Goal: Task Accomplishment & Management: Manage account settings

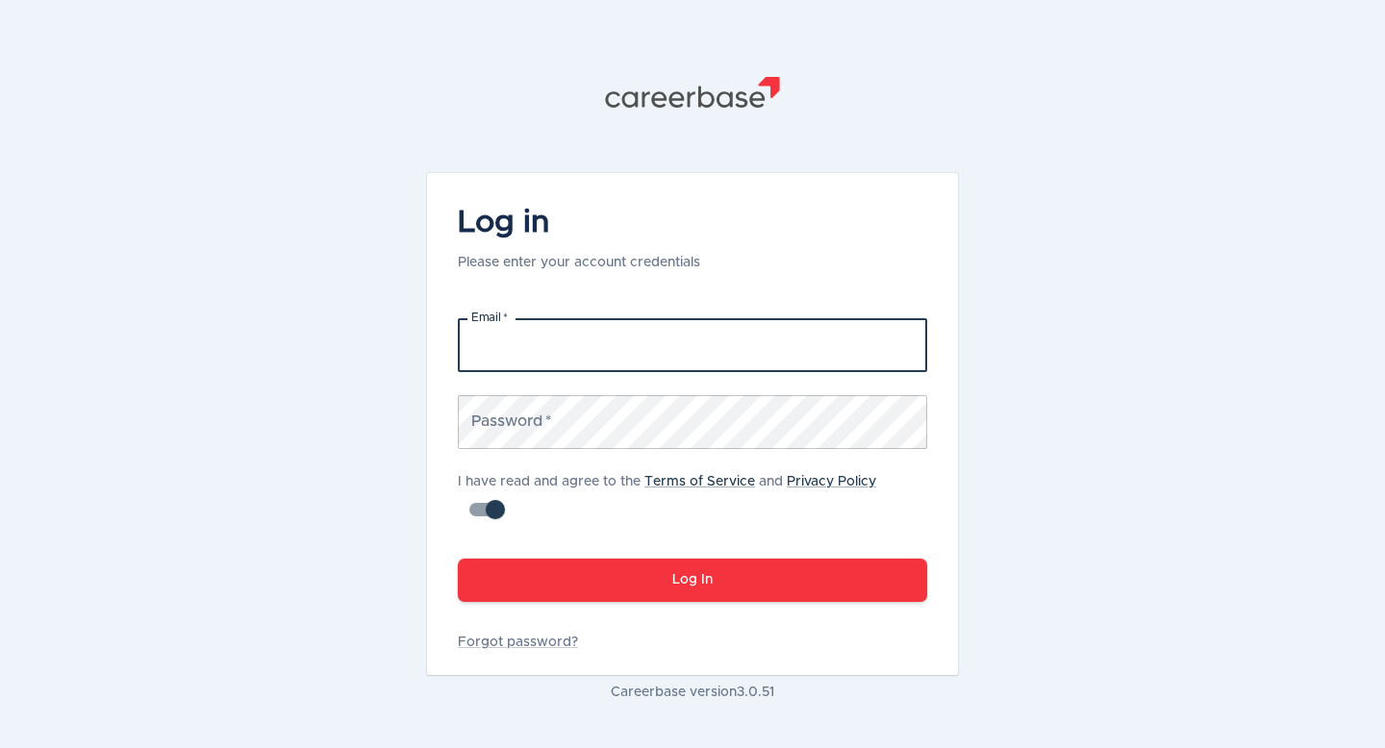
click at [536, 346] on input "Email   *" at bounding box center [692, 345] width 469 height 54
type input "[EMAIL_ADDRESS][DOMAIN_NAME]"
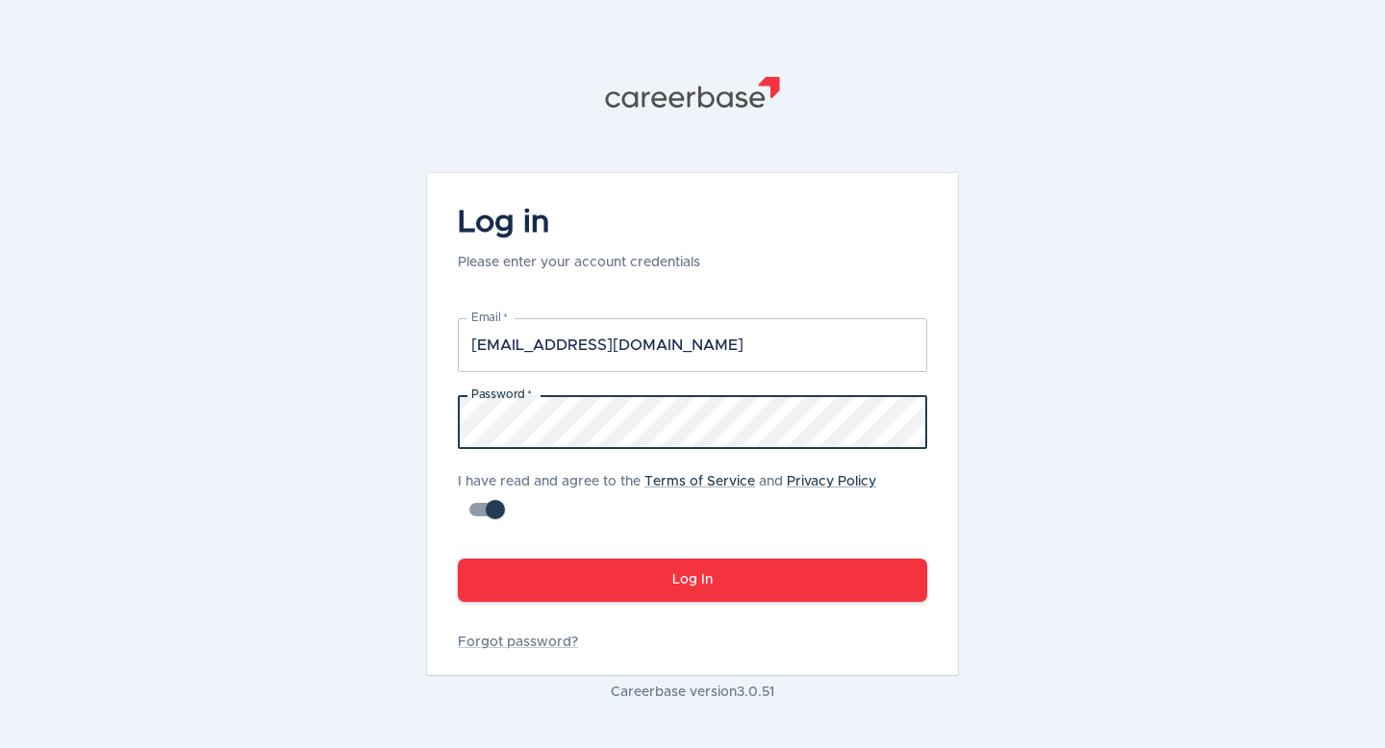
click at [458, 559] on button "Log In" at bounding box center [692, 580] width 469 height 43
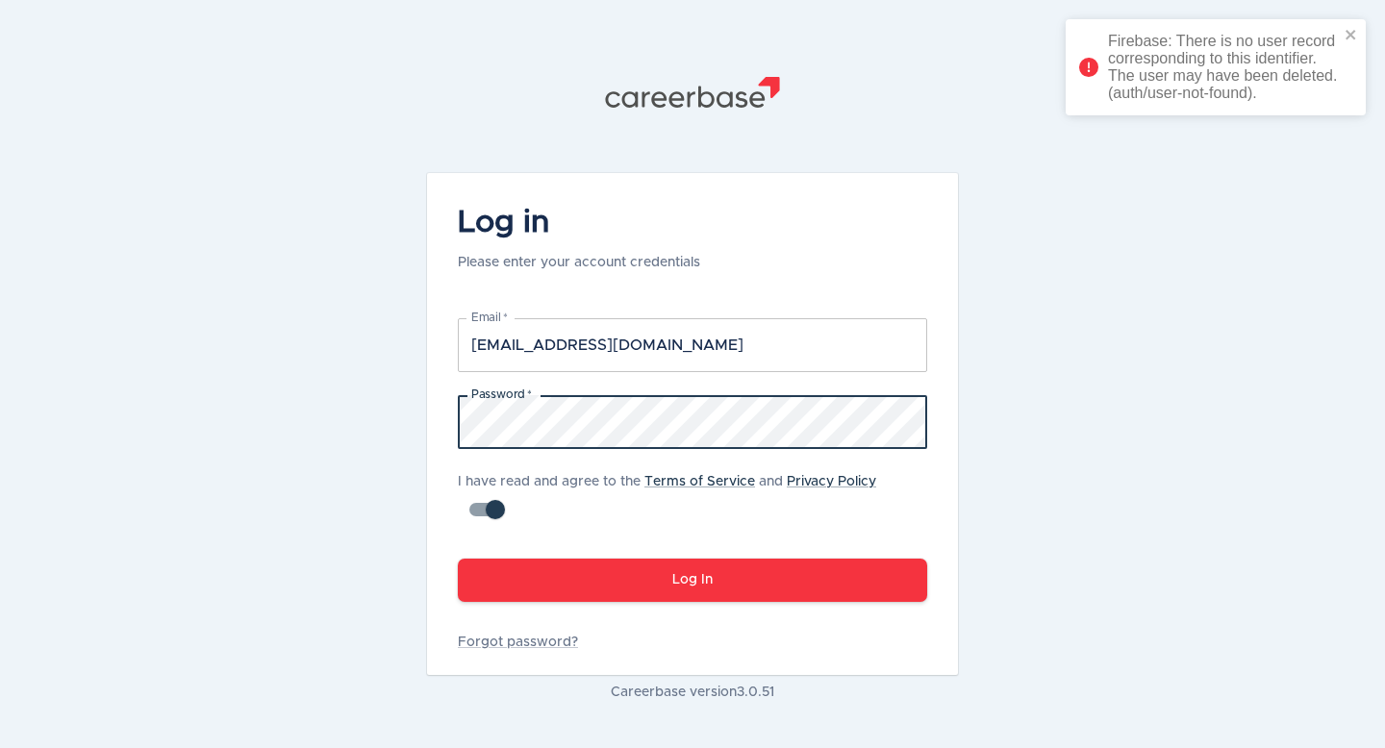
click at [394, 416] on div ".st1{fill:#505150} Log in Please enter your account credentials Email   * [EMAI…" at bounding box center [692, 389] width 1385 height 779
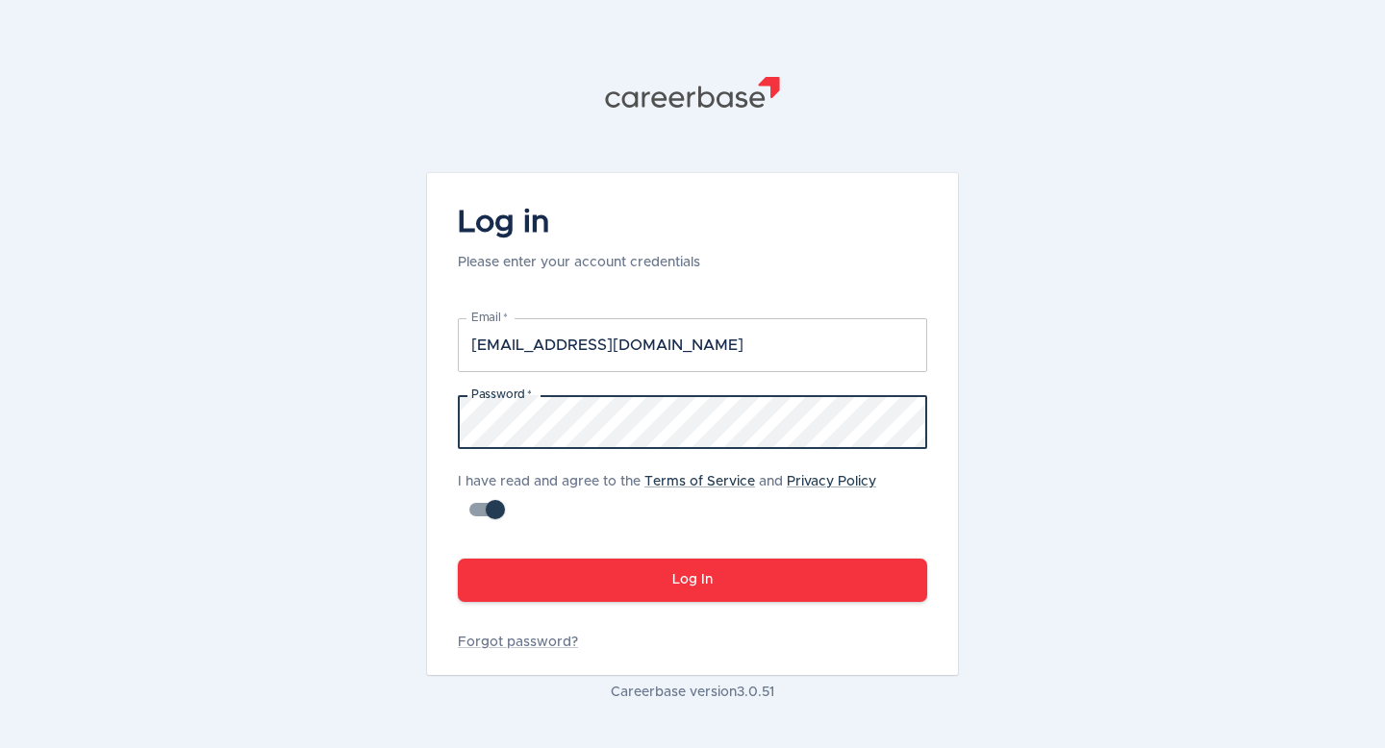
click at [458, 559] on button "Log In" at bounding box center [692, 580] width 469 height 43
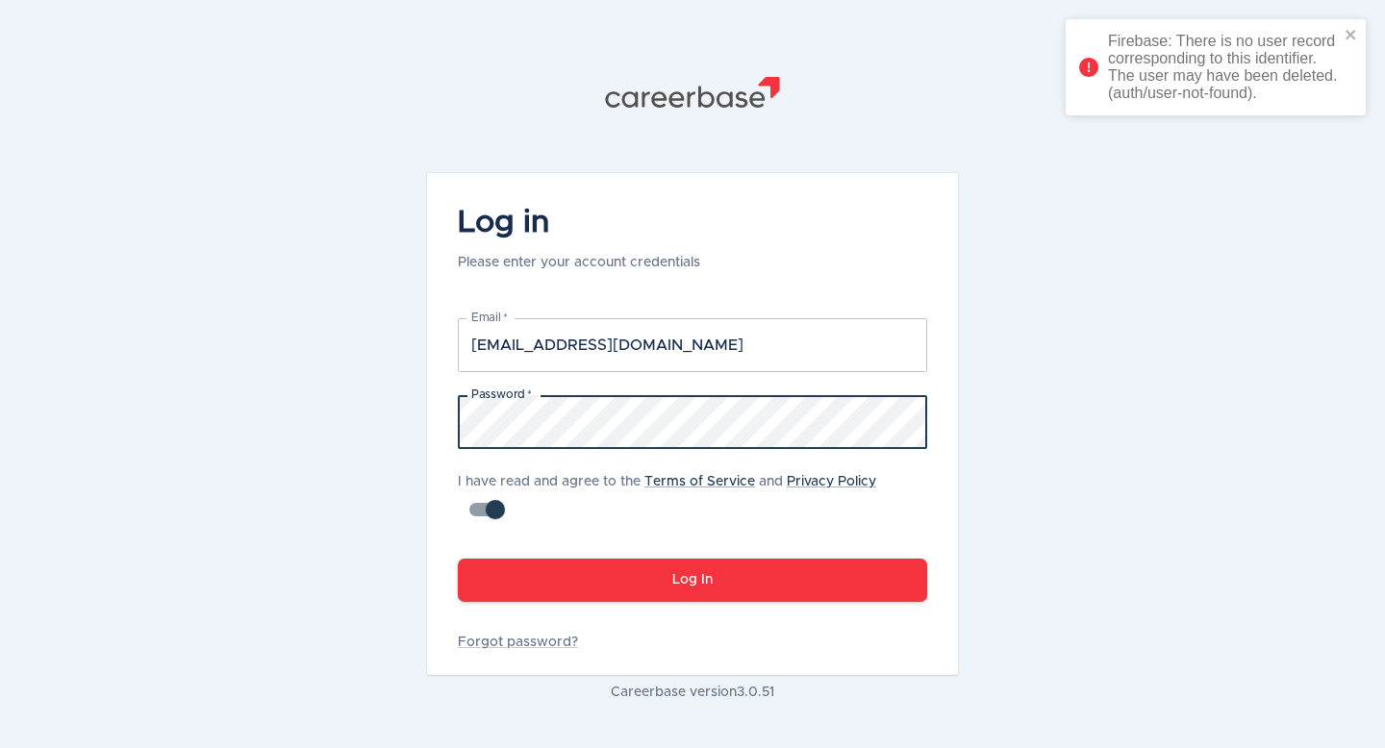
click at [392, 406] on div ".st1{fill:#505150} Log in Please enter your account credentials Email   * [EMAI…" at bounding box center [692, 389] width 1385 height 779
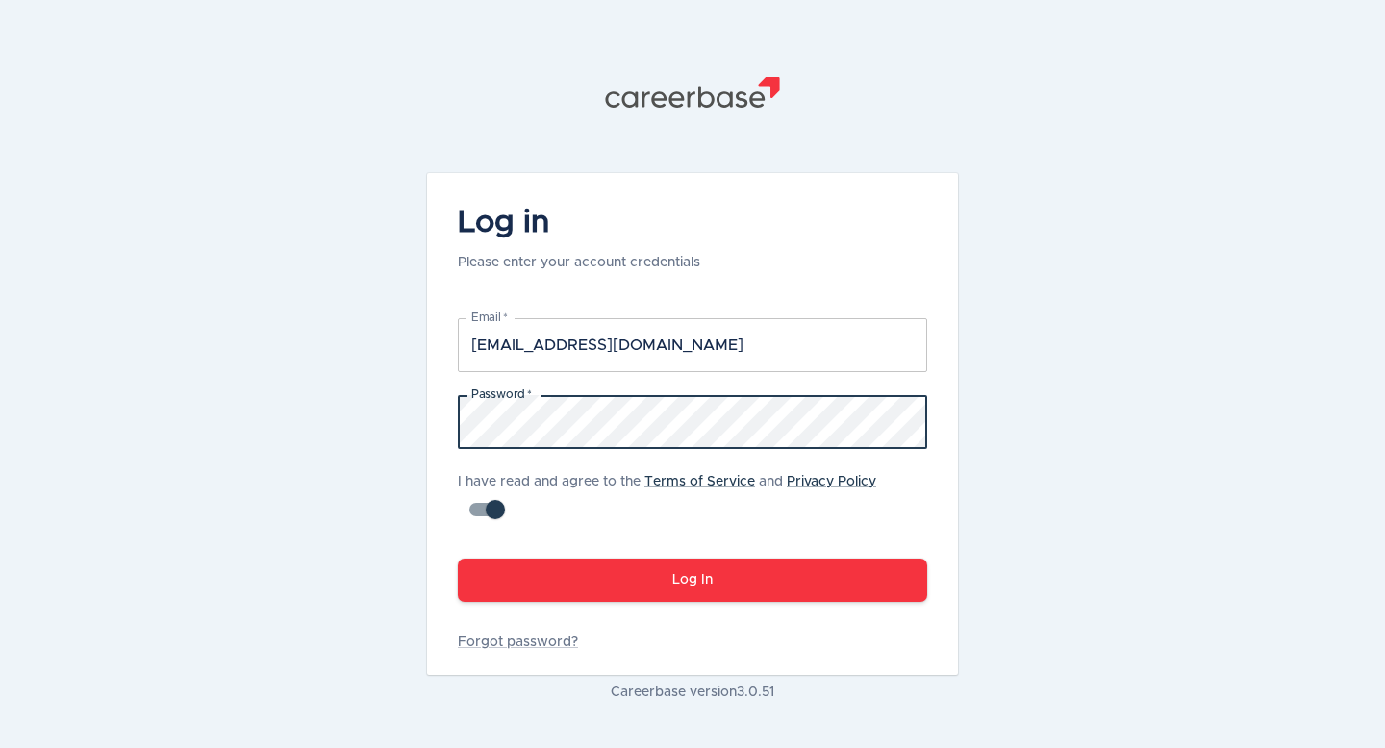
click at [458, 559] on button "Log In" at bounding box center [692, 580] width 469 height 43
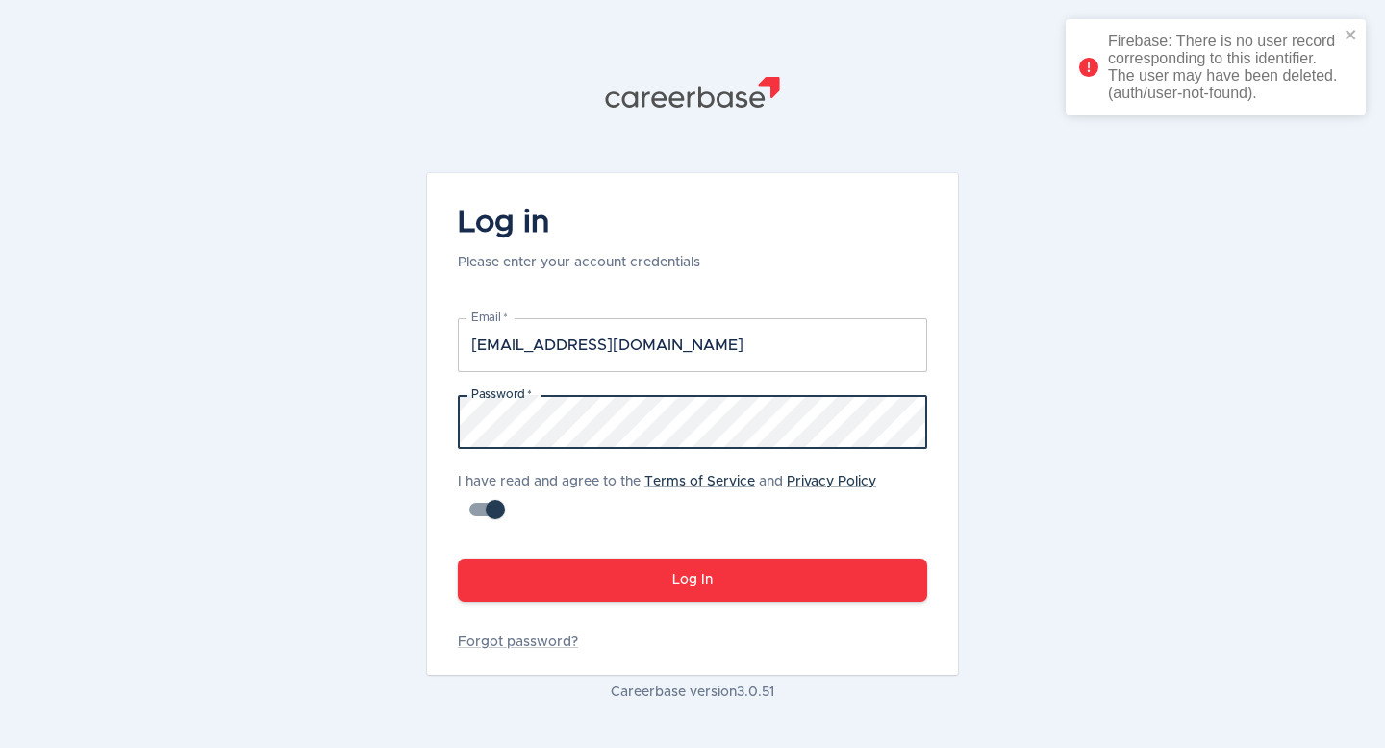
click at [369, 413] on div ".st1{fill:#505150} Log in Please enter your account credentials Email   * [EMAI…" at bounding box center [692, 389] width 1385 height 779
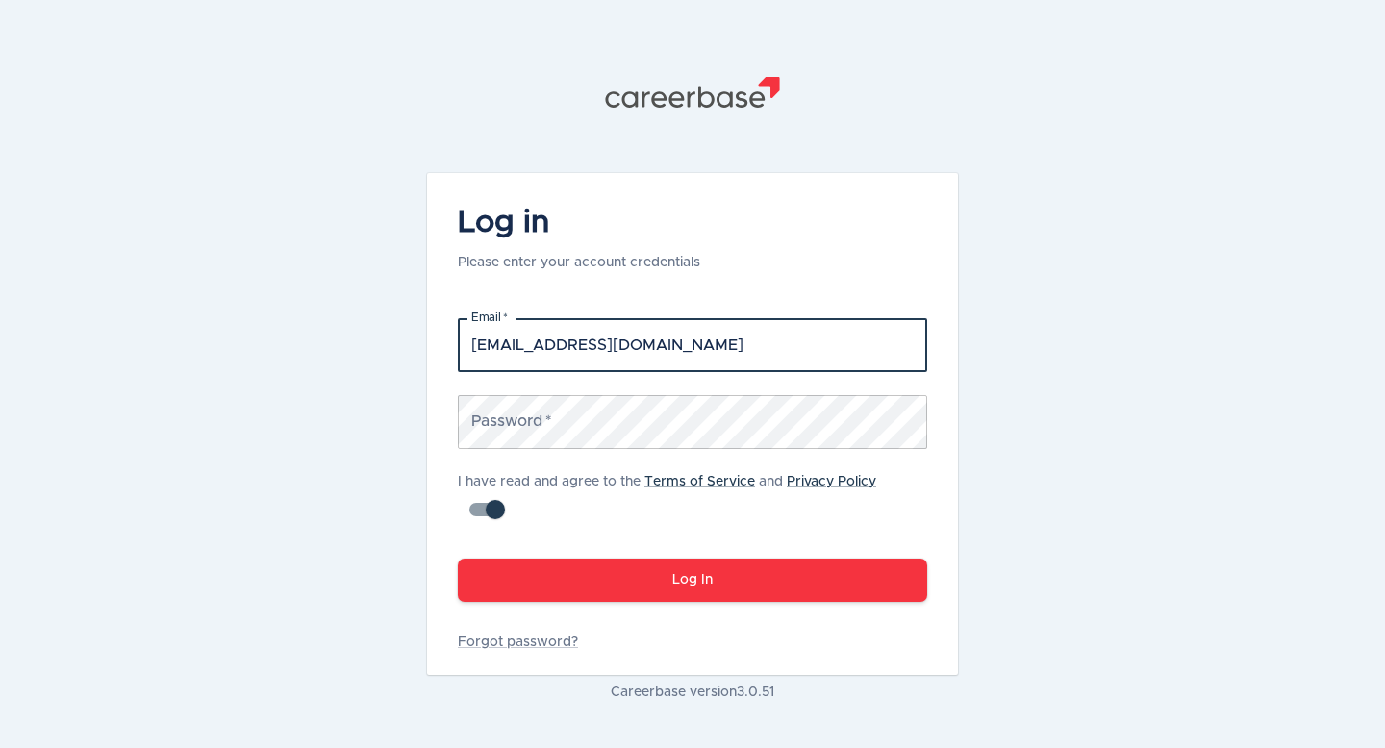
click at [554, 343] on input "[EMAIL_ADDRESS][DOMAIN_NAME]" at bounding box center [692, 345] width 469 height 54
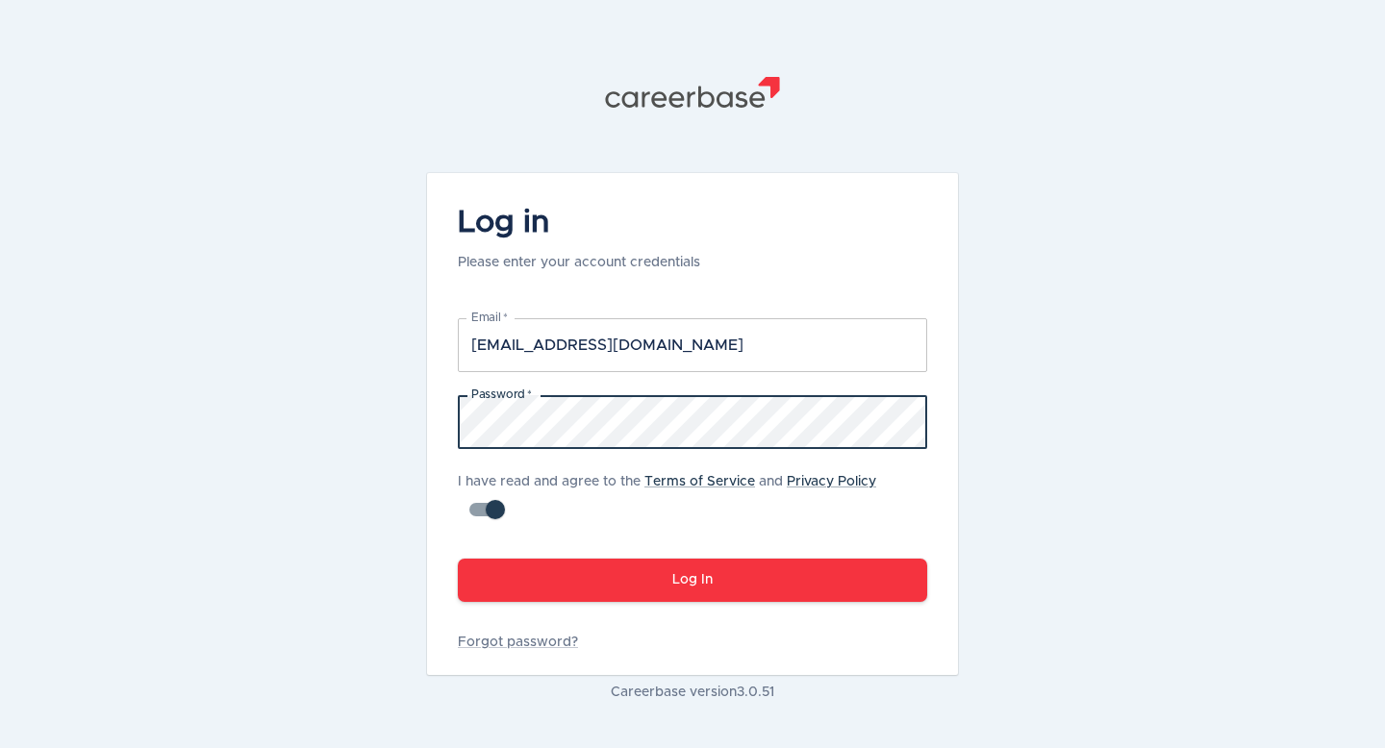
click at [458, 559] on button "Log In" at bounding box center [692, 580] width 469 height 43
click at [585, 579] on button "Log In" at bounding box center [692, 580] width 469 height 43
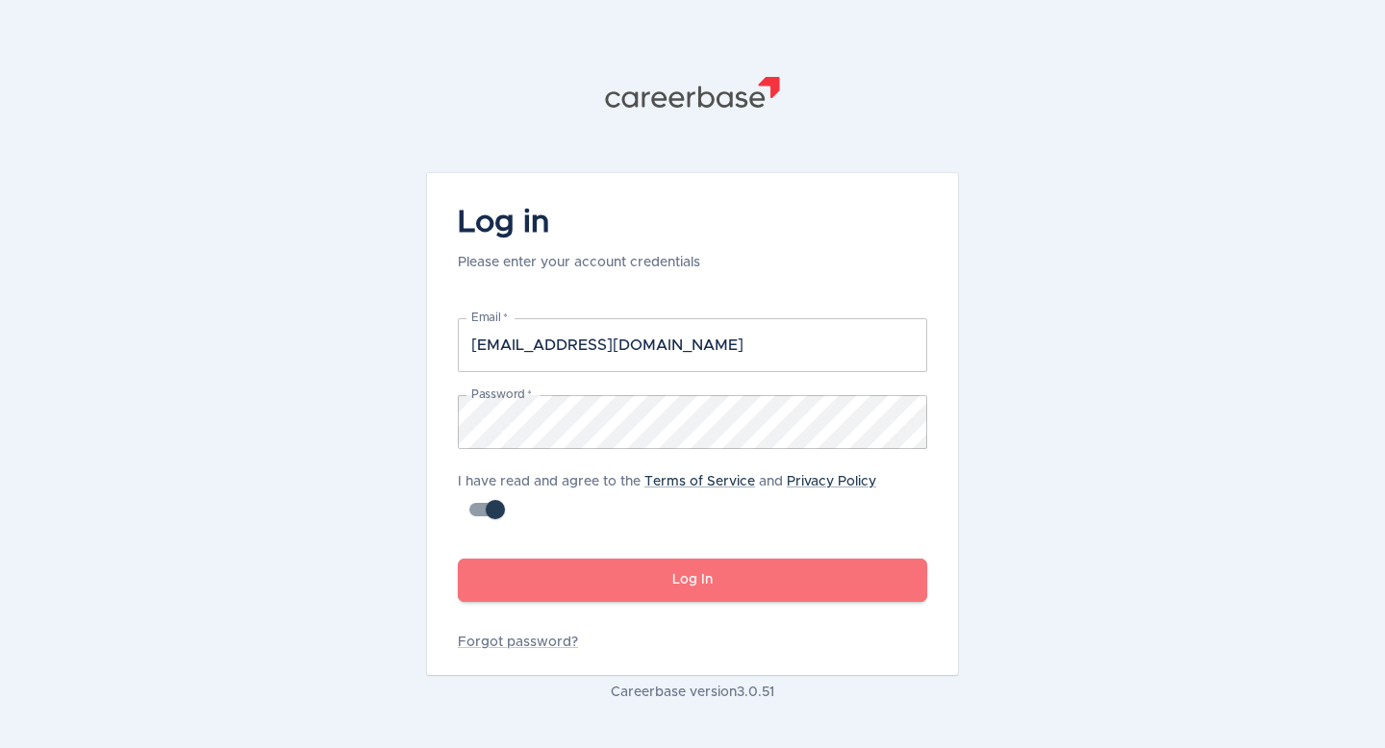
click at [620, 569] on button "Log In" at bounding box center [692, 580] width 469 height 43
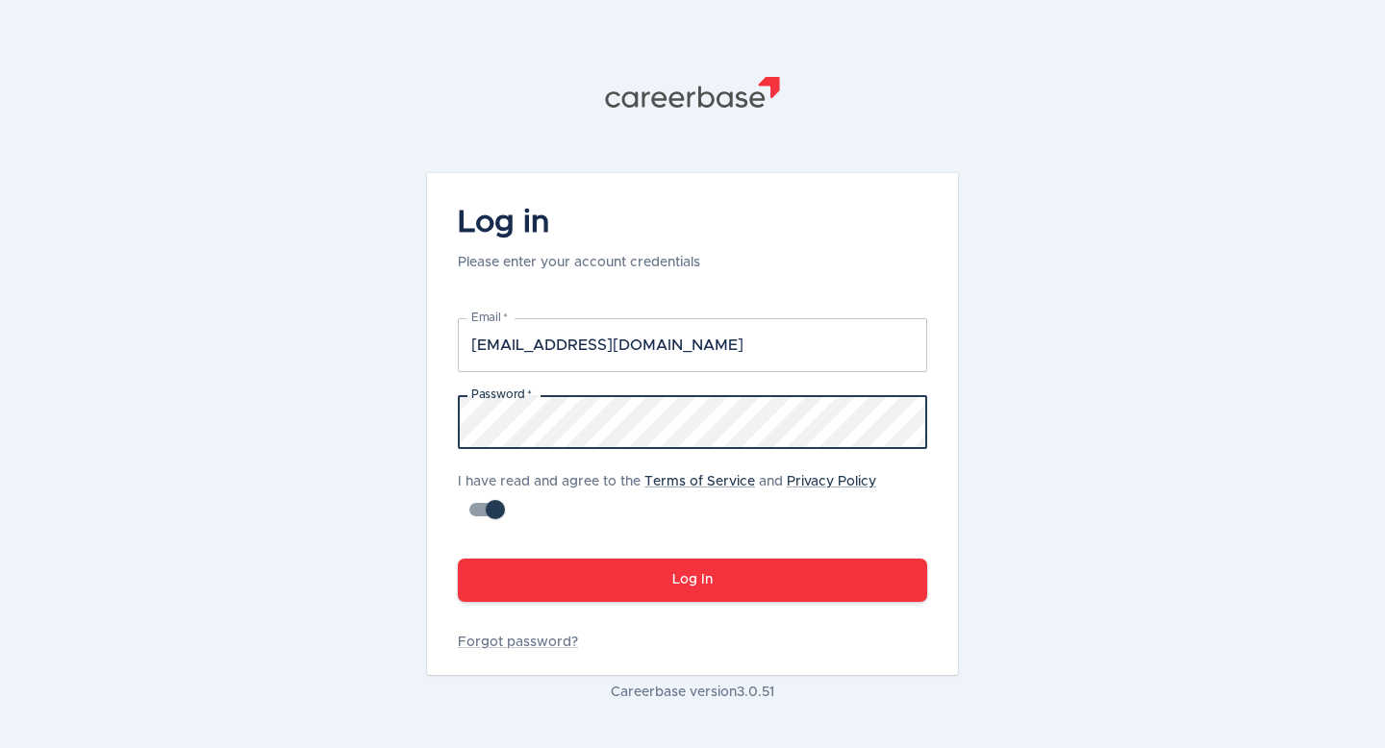
click at [458, 559] on button "Log In" at bounding box center [692, 580] width 469 height 43
